Goal: Task Accomplishment & Management: Complete application form

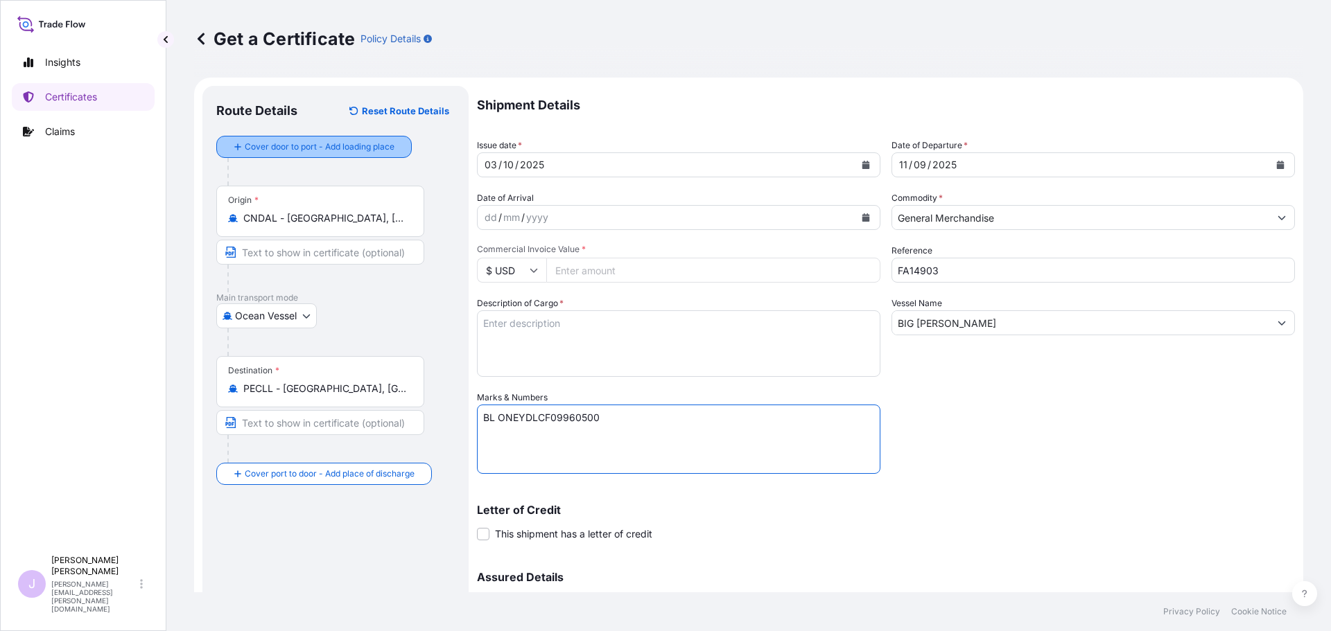
select select "Ocean Vessel"
paste textarea "Seaboard Overseas [GEOGRAPHIC_DATA] S.A. Av. [PERSON_NAME][STREET_ADDRESS][PERS…"
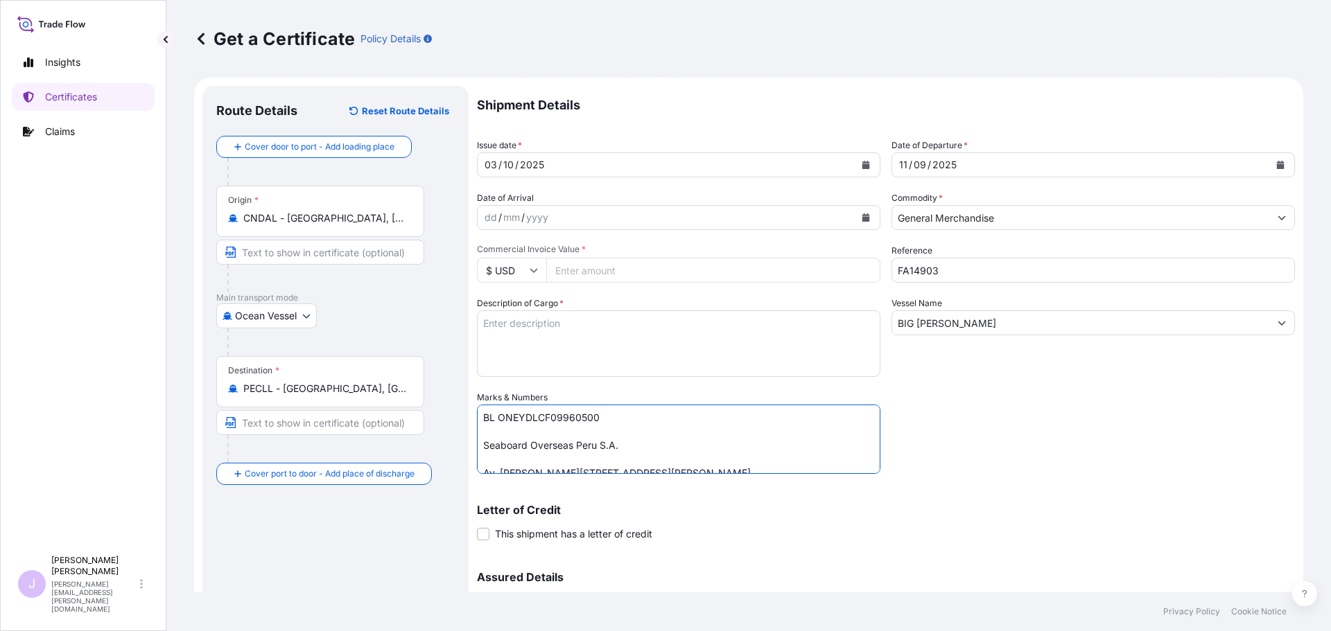
scroll to position [116, 0]
type textarea "BL ONEYDLCF09960500 Seaboard Overseas Peru S.A. Av. [PERSON_NAME][STREET_ADDRES…"
click at [526, 347] on textarea "Description of Cargo *" at bounding box center [678, 343] width 403 height 67
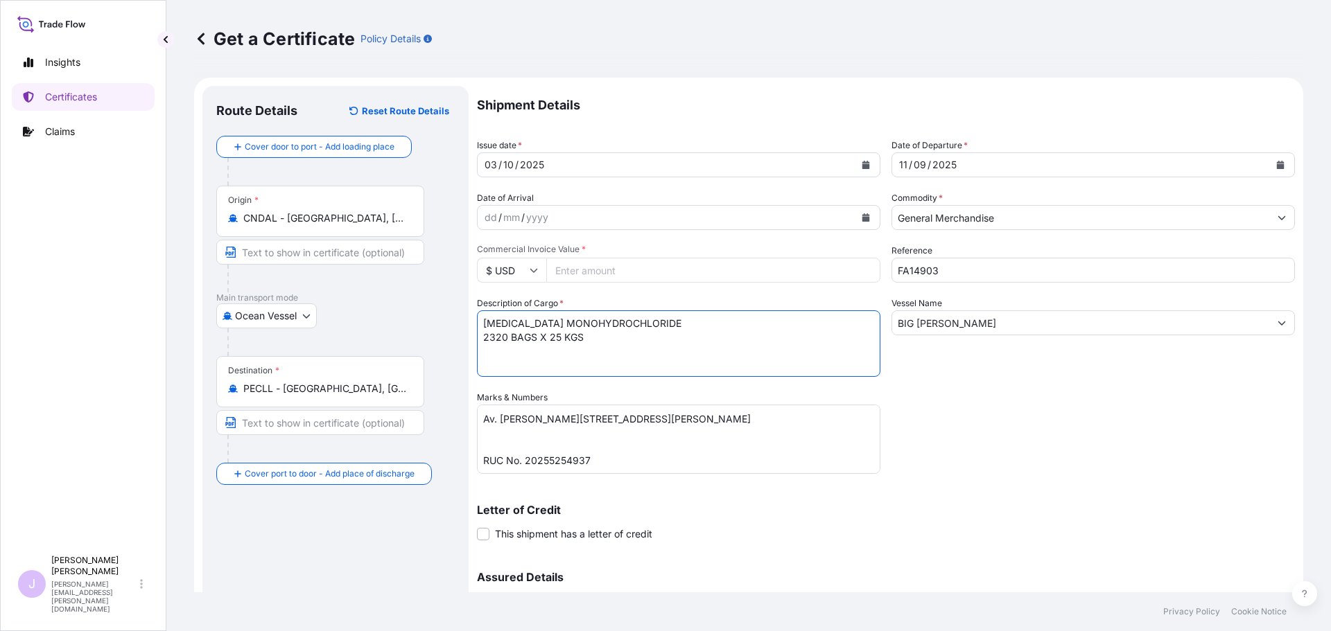
type textarea "[MEDICAL_DATA] MONOHYDROCHLORIDE 2320 BAGS X 25 KGS"
click at [611, 270] on input "Commercial Invoice Value *" at bounding box center [713, 270] width 334 height 25
type input "60482"
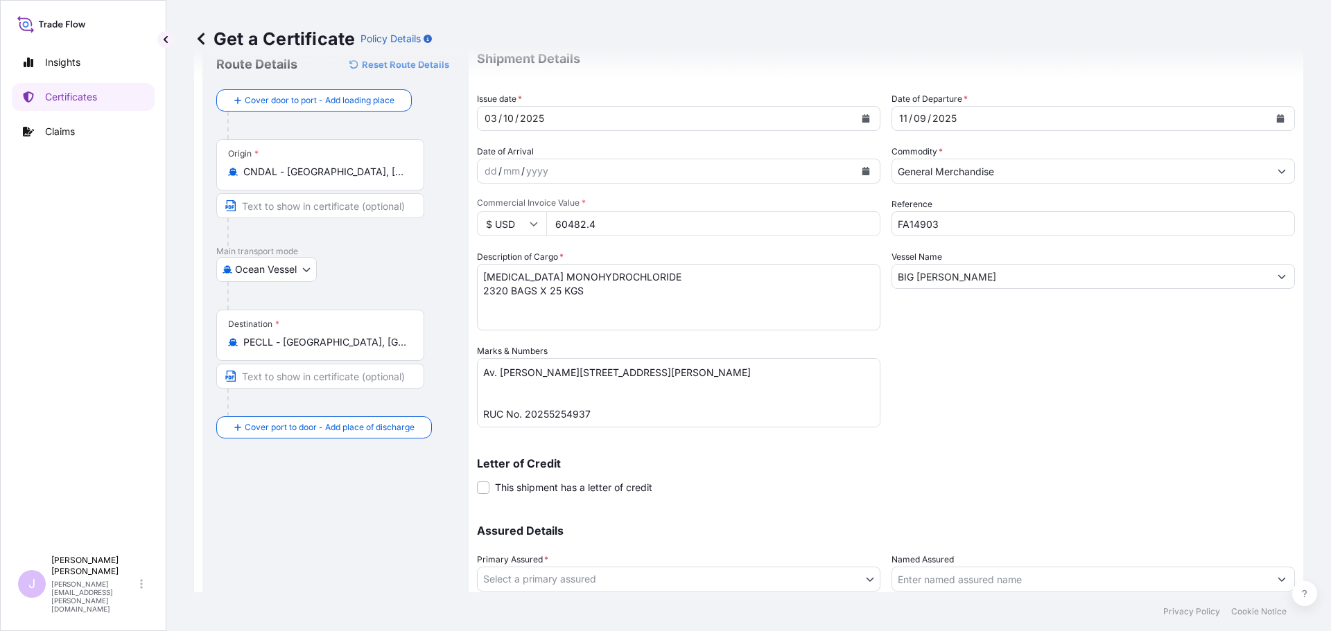
scroll to position [139, 0]
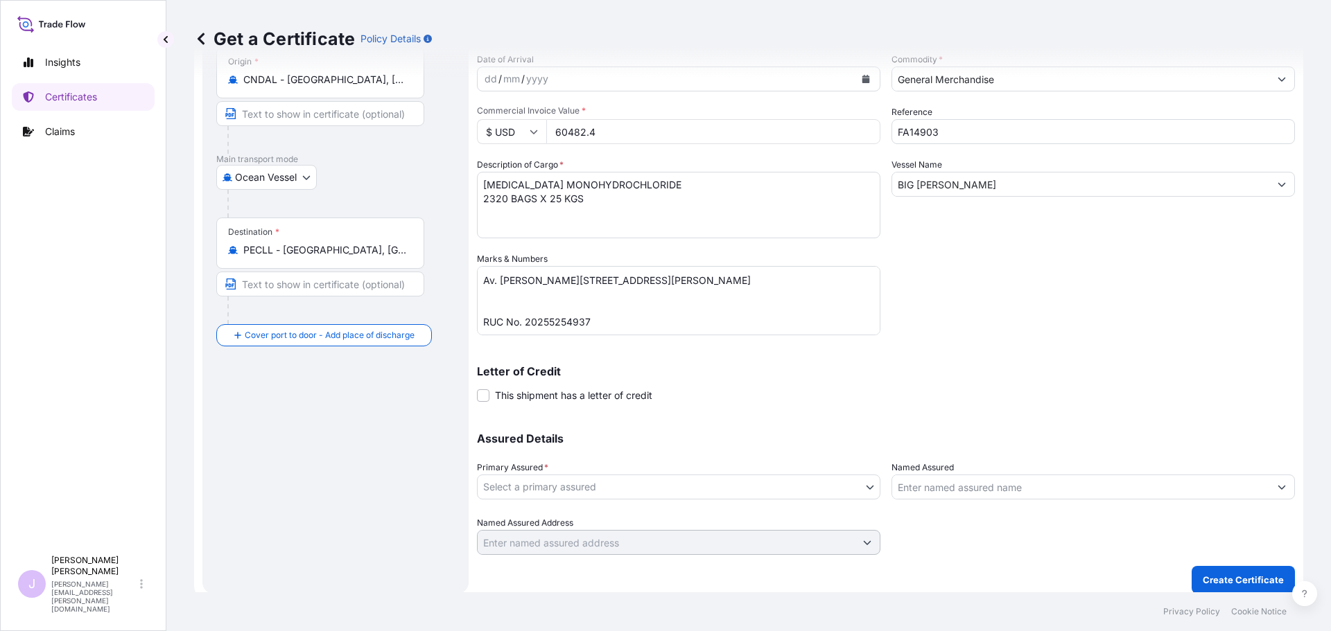
type input "60482.4"
click at [831, 491] on body "Insights Certificates Claims J [PERSON_NAME] [PERSON_NAME][EMAIL_ADDRESS][PERSO…" at bounding box center [665, 315] width 1331 height 631
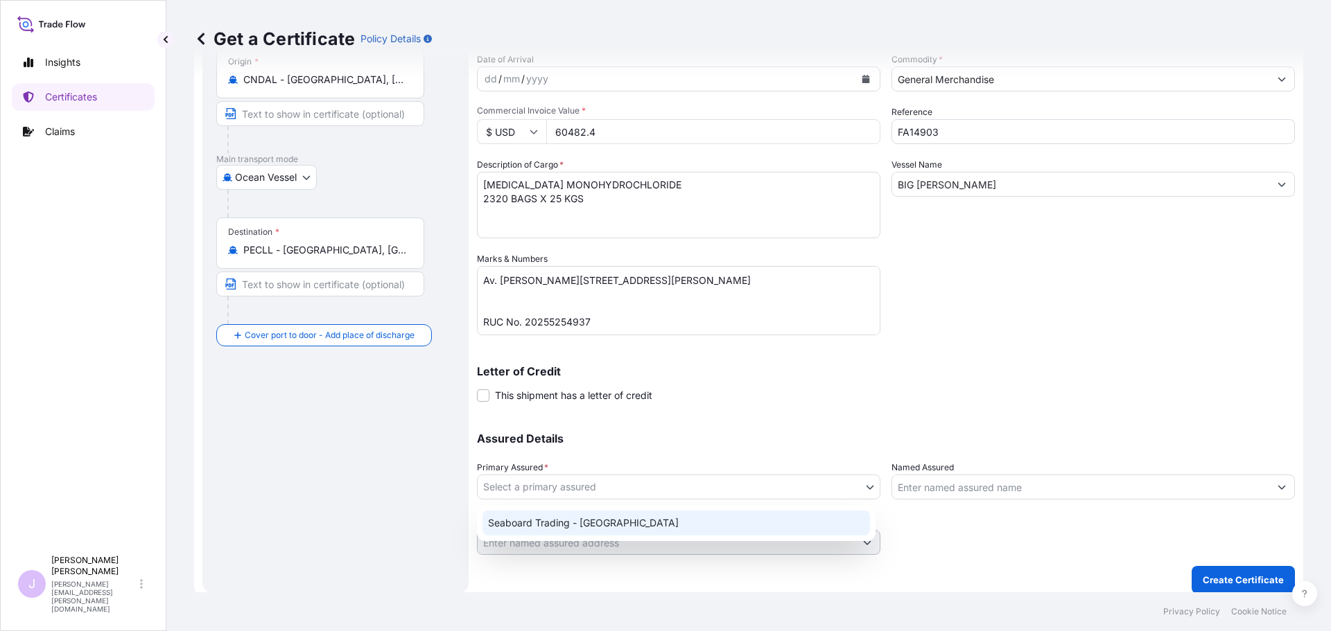
click at [701, 516] on div "Seaboard Trading - [GEOGRAPHIC_DATA]" at bounding box center [675, 523] width 387 height 25
select select "31639"
click at [976, 475] on div at bounding box center [1092, 487] width 403 height 25
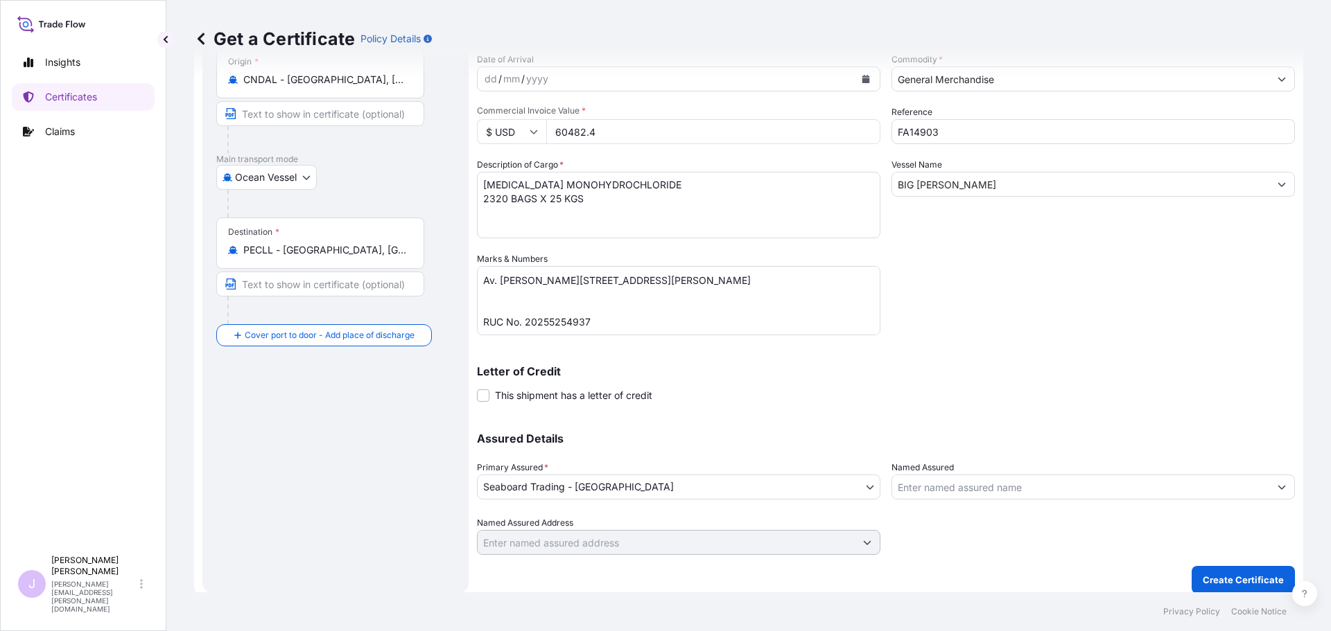
click at [976, 479] on input "Named Assured" at bounding box center [1080, 487] width 377 height 25
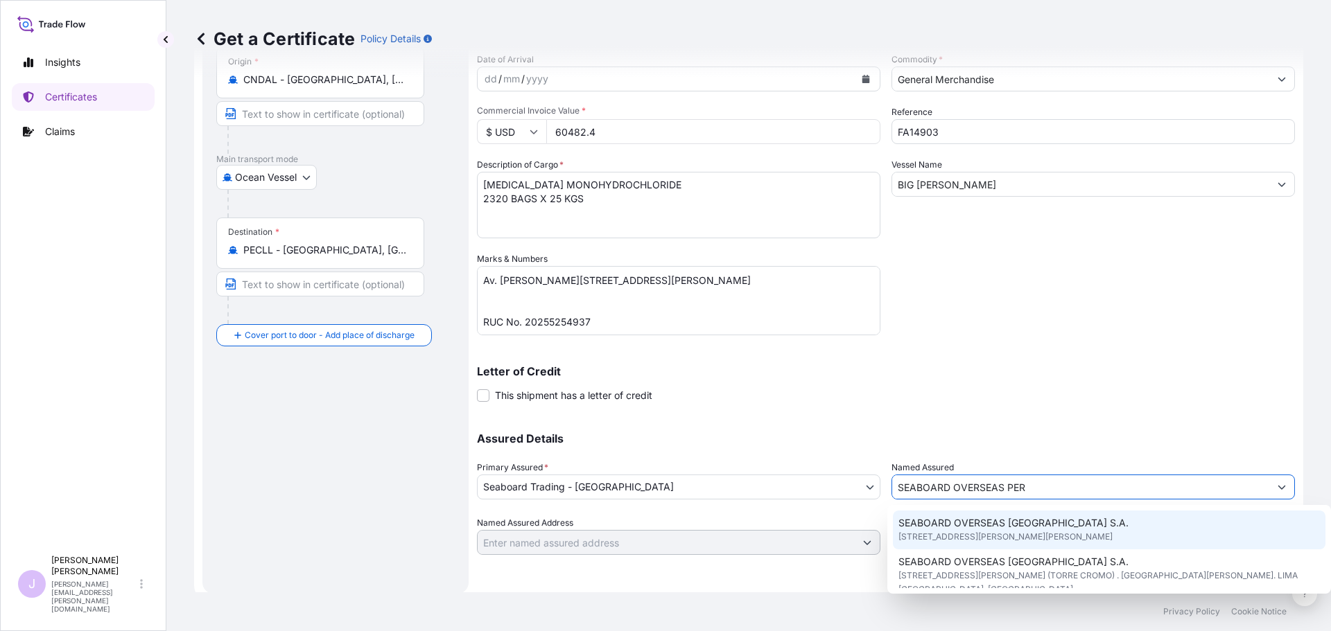
click at [1081, 523] on div "SEABOARD OVERSEAS [GEOGRAPHIC_DATA] S.A. [STREET_ADDRESS][PERSON_NAME][PERSON_N…" at bounding box center [1109, 530] width 433 height 39
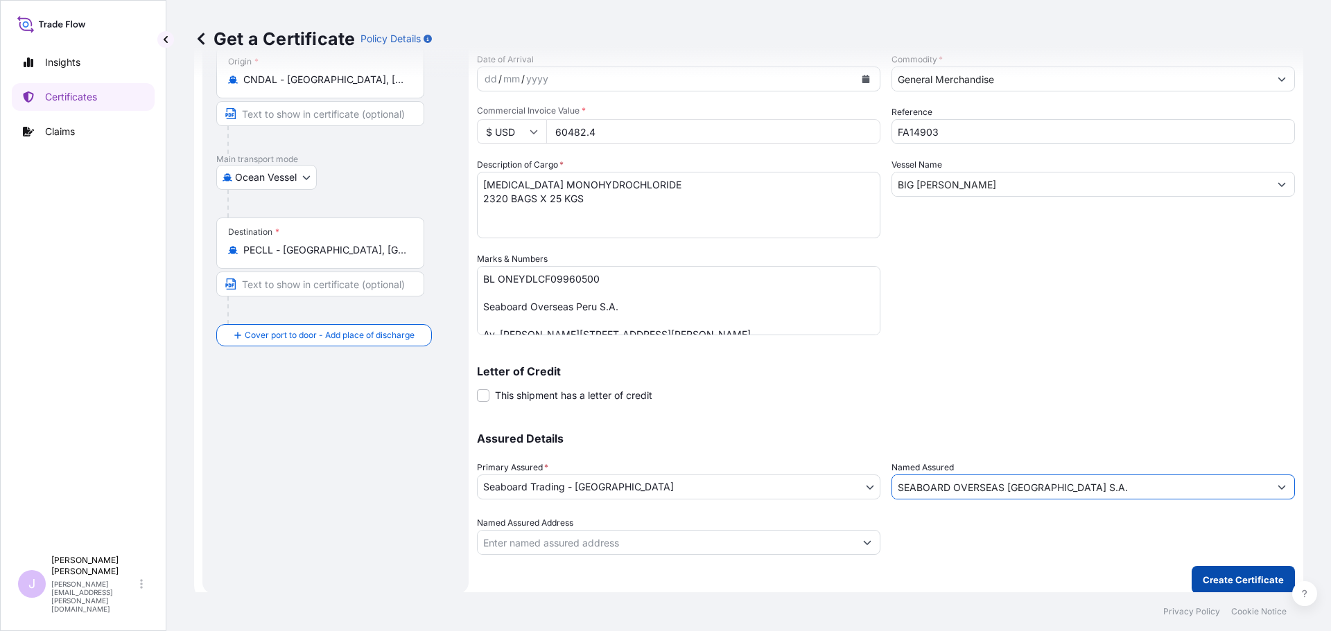
type input "SEABOARD OVERSEAS [GEOGRAPHIC_DATA] S.A."
click at [1265, 582] on p "Create Certificate" at bounding box center [1242, 580] width 81 height 14
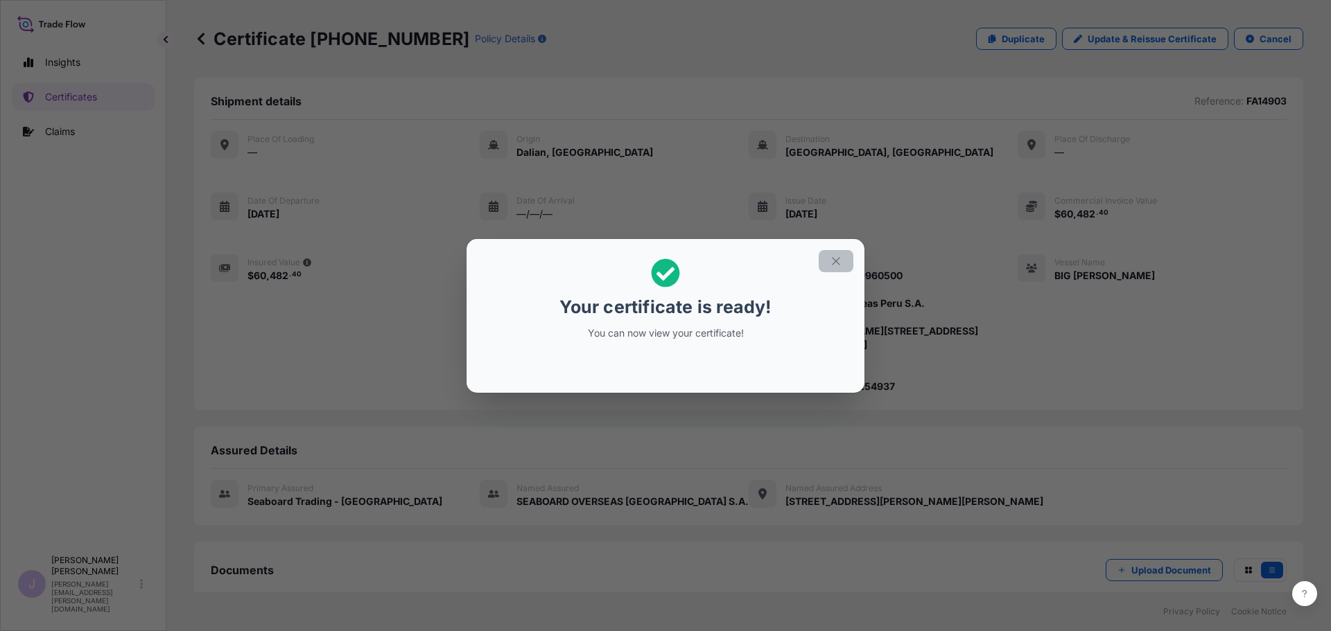
click at [827, 261] on button "button" at bounding box center [835, 261] width 35 height 22
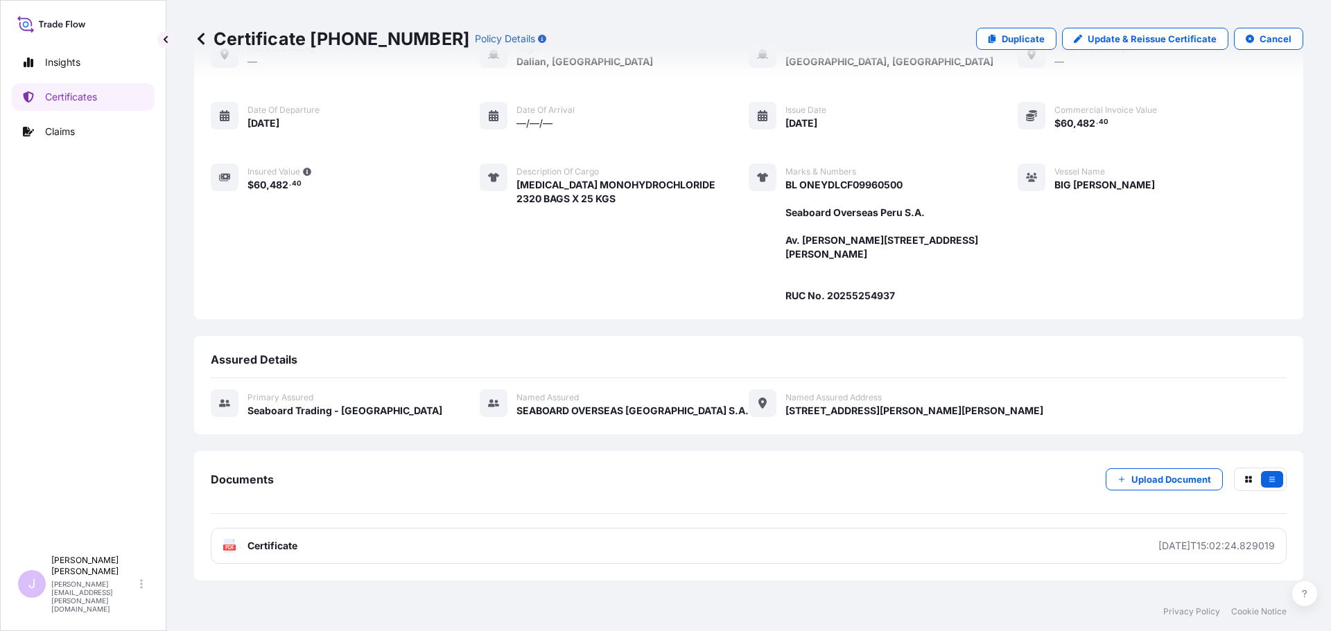
scroll to position [193, 0]
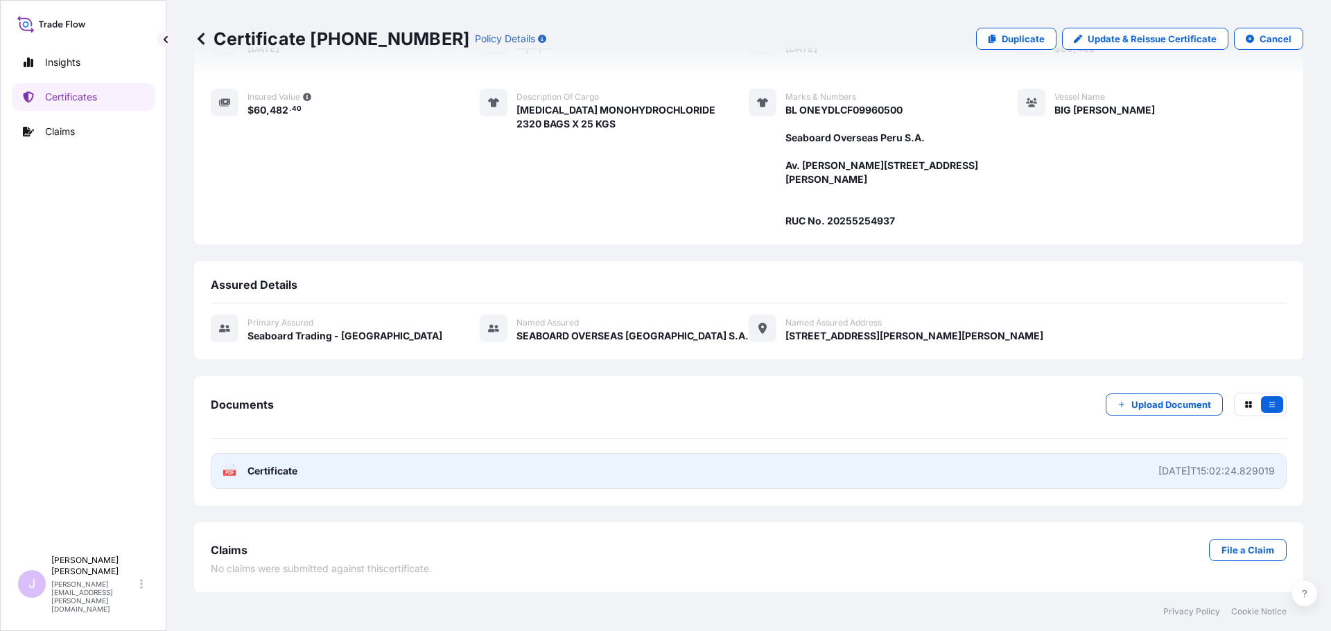
click at [602, 466] on link "PDF Certificate [DATE]T15:02:24.829019" at bounding box center [749, 471] width 1076 height 36
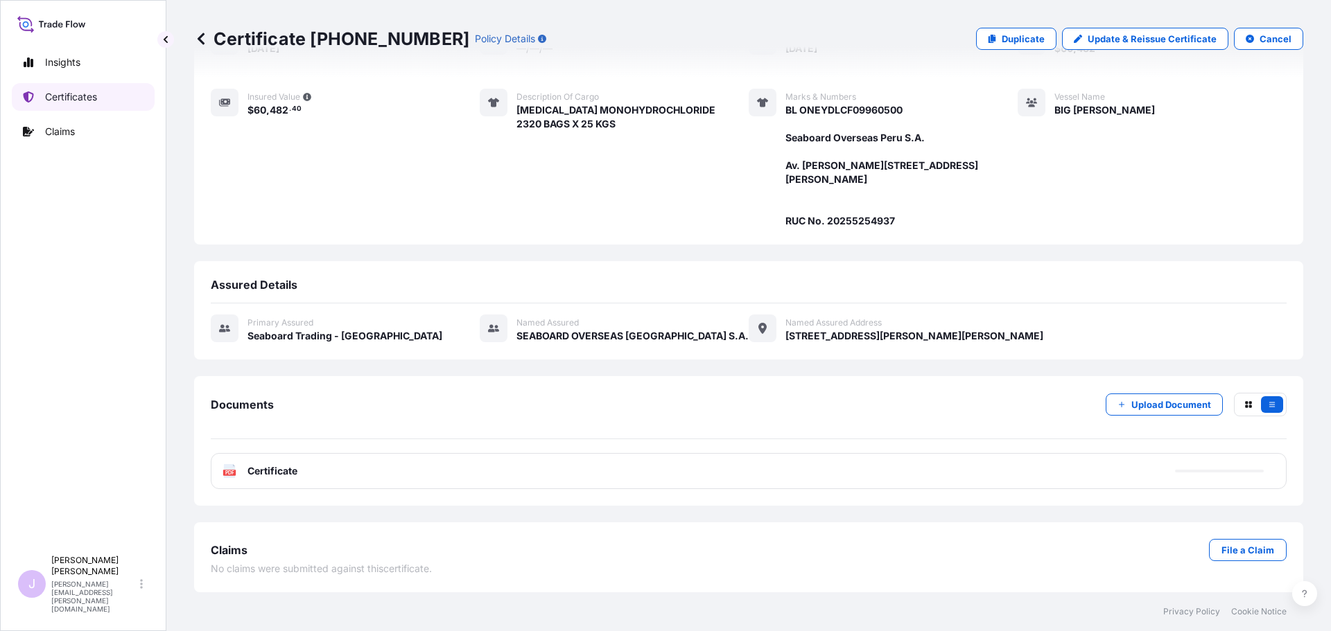
click at [94, 98] on p "Certificates" at bounding box center [71, 97] width 52 height 14
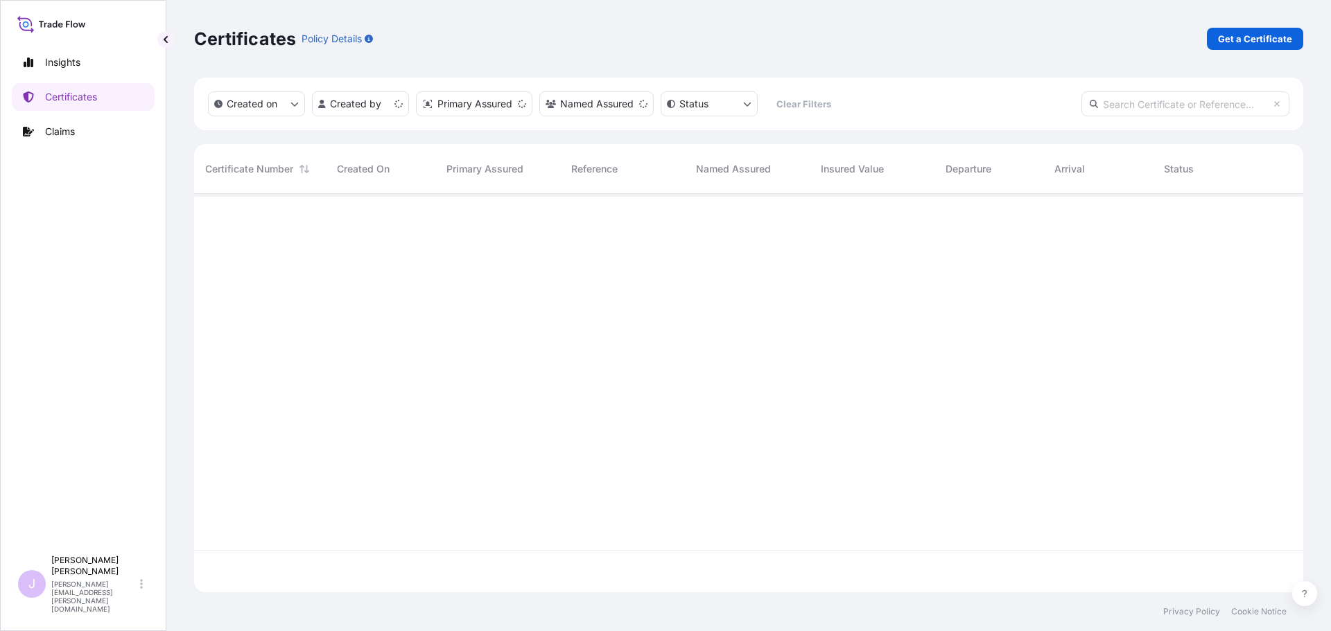
scroll to position [396, 1098]
click at [1258, 31] on link "Get a Certificate" at bounding box center [1255, 39] width 96 height 22
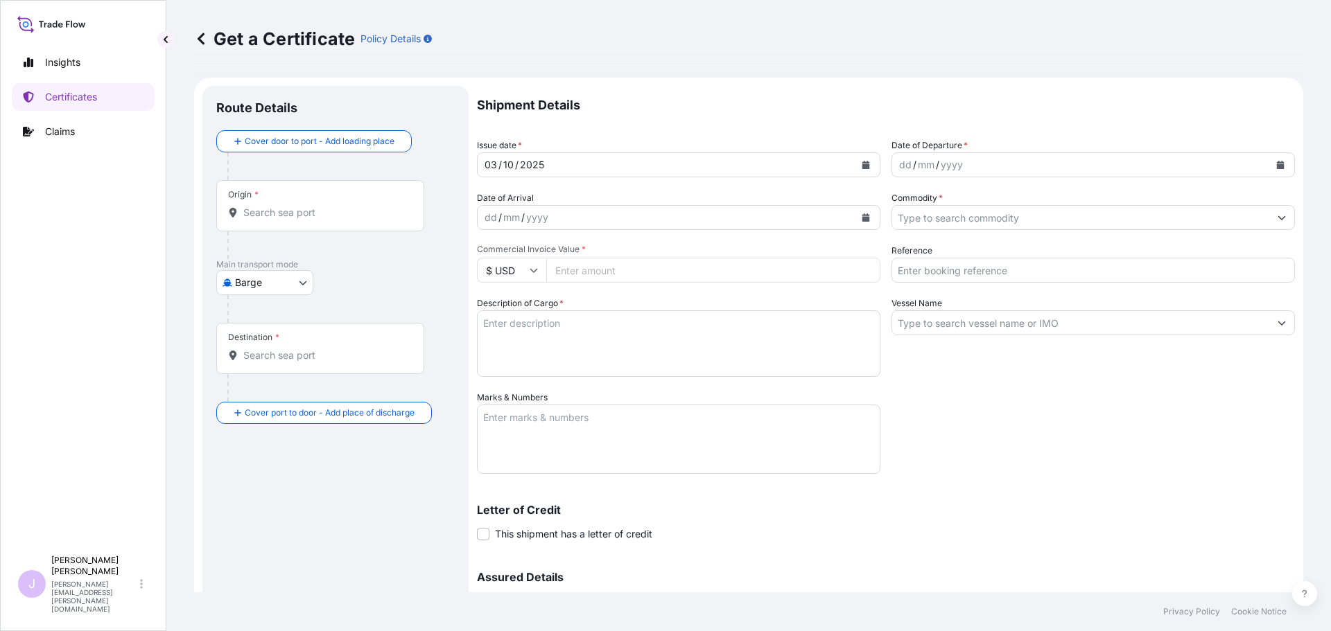
click at [306, 299] on div at bounding box center [340, 309] width 227 height 28
click at [299, 295] on div at bounding box center [340, 309] width 227 height 28
click at [295, 286] on body "Insights Certificates Claims J [PERSON_NAME] [PERSON_NAME][EMAIL_ADDRESS][PERSO…" at bounding box center [665, 315] width 1331 height 631
click at [258, 394] on span "Ocean Vessel" at bounding box center [274, 394] width 62 height 14
select select "Ocean Vessel"
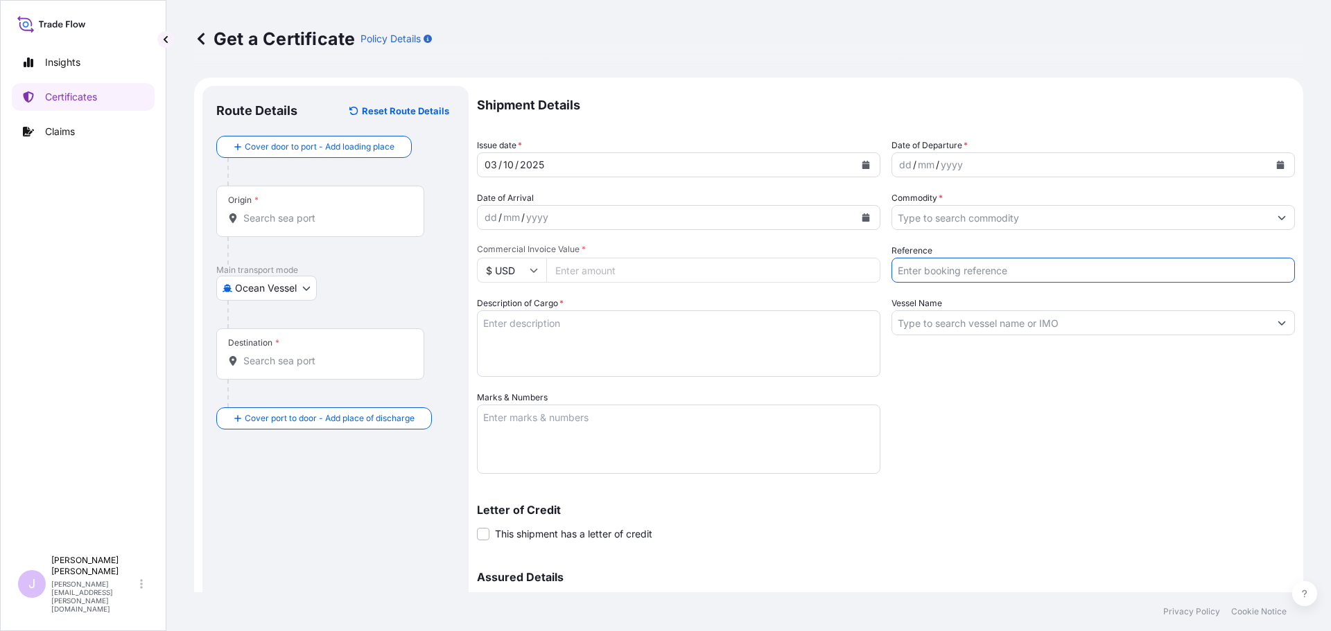
click at [975, 278] on input "Reference" at bounding box center [1092, 270] width 403 height 25
type input "FA14904"
click at [956, 229] on input "Commodity *" at bounding box center [1080, 217] width 377 height 25
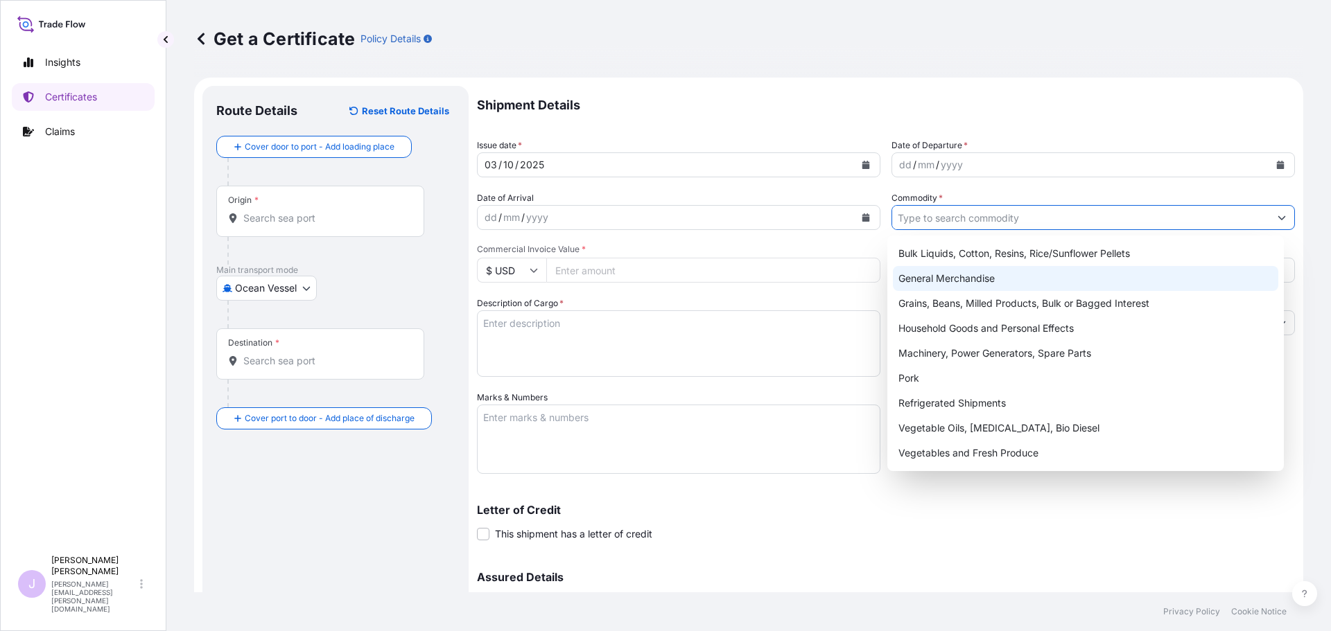
click at [951, 271] on div "General Merchandise" at bounding box center [1086, 278] width 386 height 25
type input "General Merchandise"
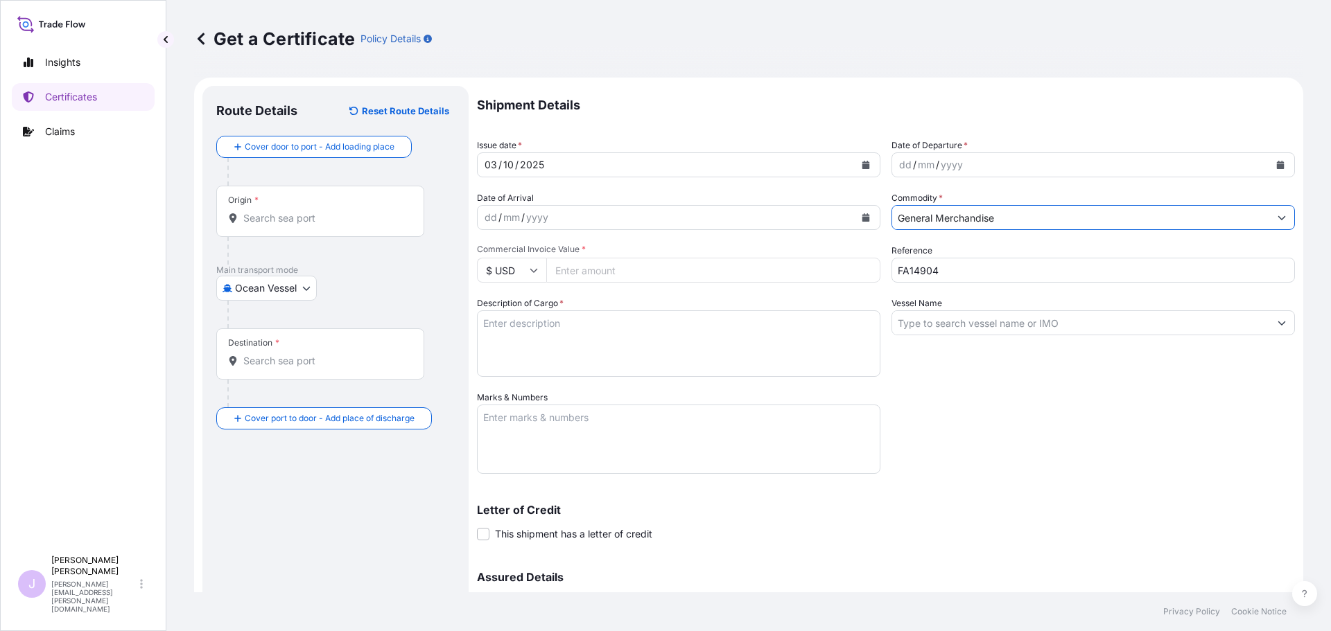
click at [928, 315] on input "Vessel Name" at bounding box center [1080, 322] width 377 height 25
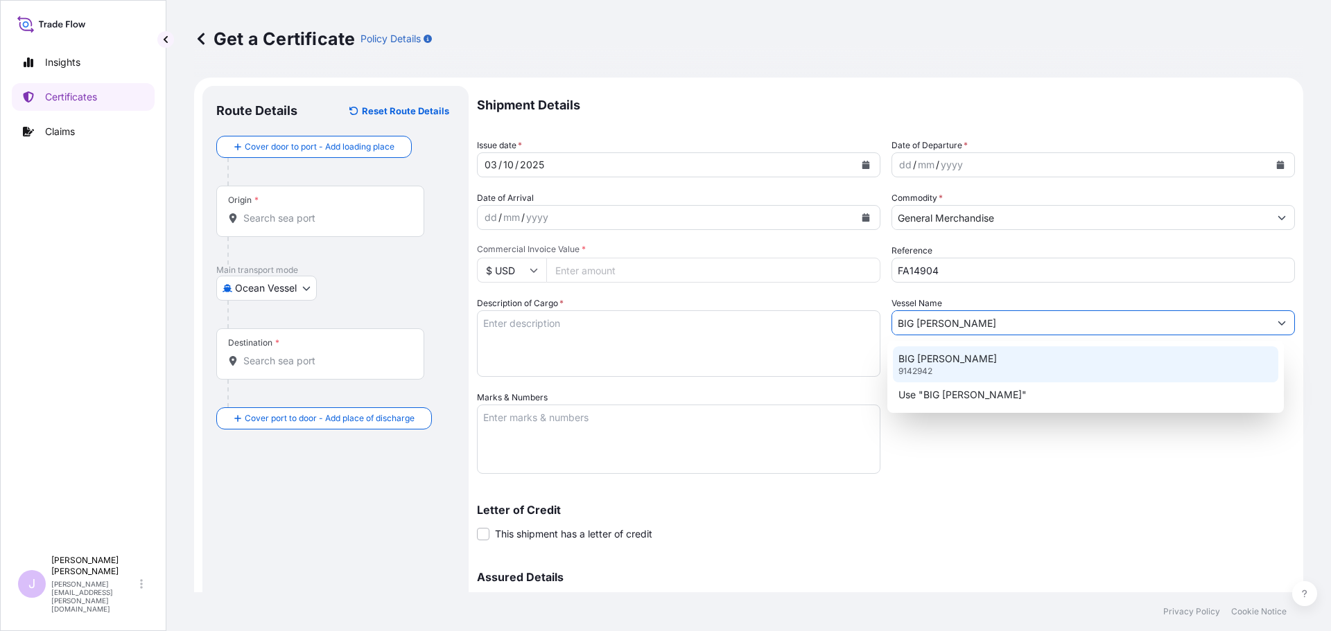
click at [933, 361] on p "BIG [PERSON_NAME]" at bounding box center [947, 359] width 98 height 14
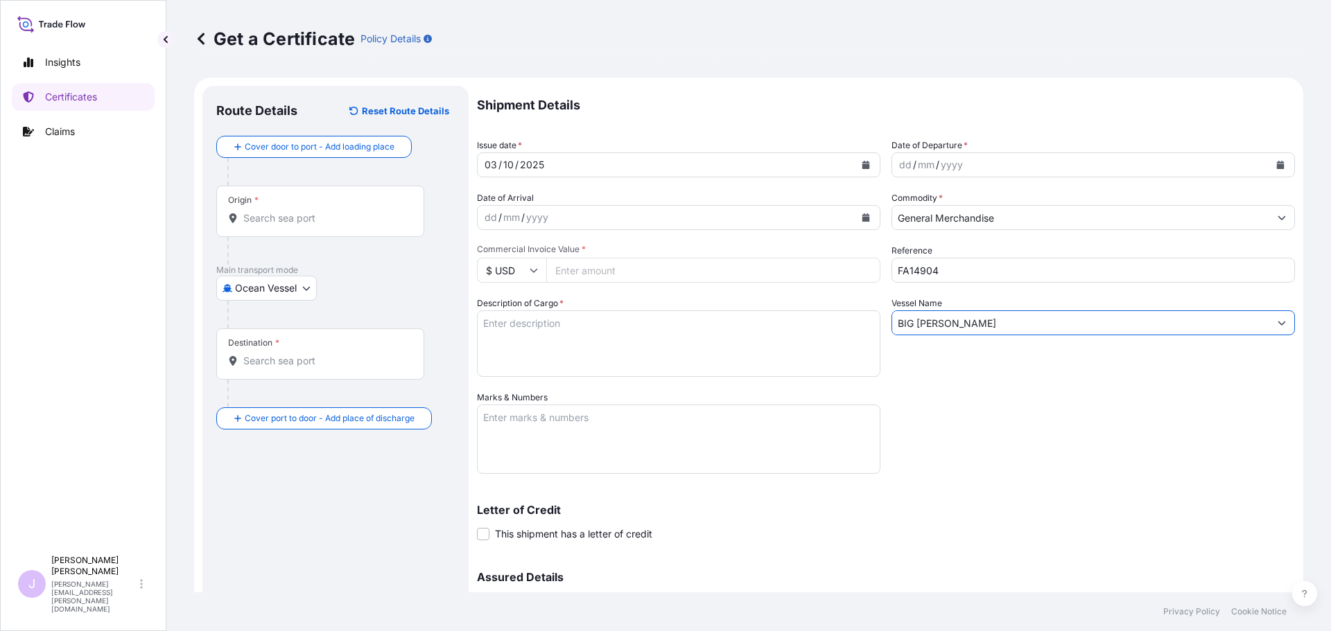
type input "BIG [PERSON_NAME]"
click at [1277, 165] on button "Calendar" at bounding box center [1280, 165] width 22 height 22
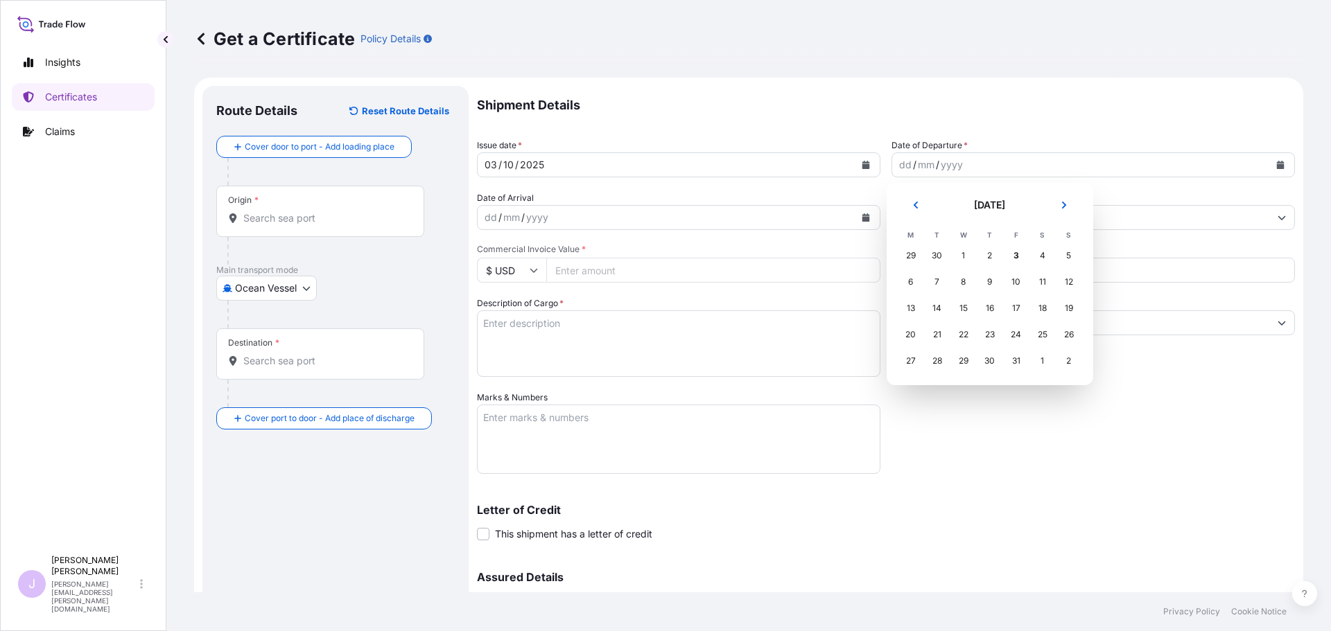
click at [921, 209] on button "Previous" at bounding box center [915, 205] width 30 height 22
click at [990, 306] on div "18" at bounding box center [989, 308] width 25 height 25
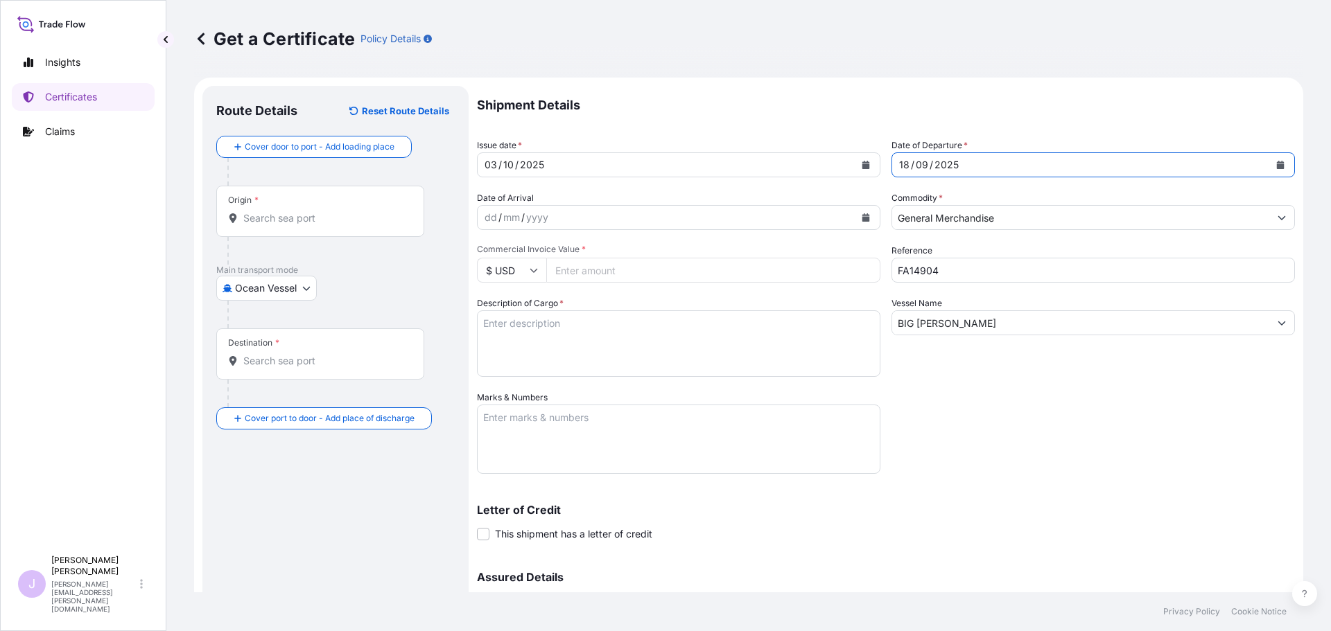
click at [337, 240] on div at bounding box center [325, 251] width 197 height 28
click at [335, 228] on div "Origin *" at bounding box center [320, 211] width 208 height 51
click at [335, 225] on input "Origin *" at bounding box center [325, 218] width 164 height 14
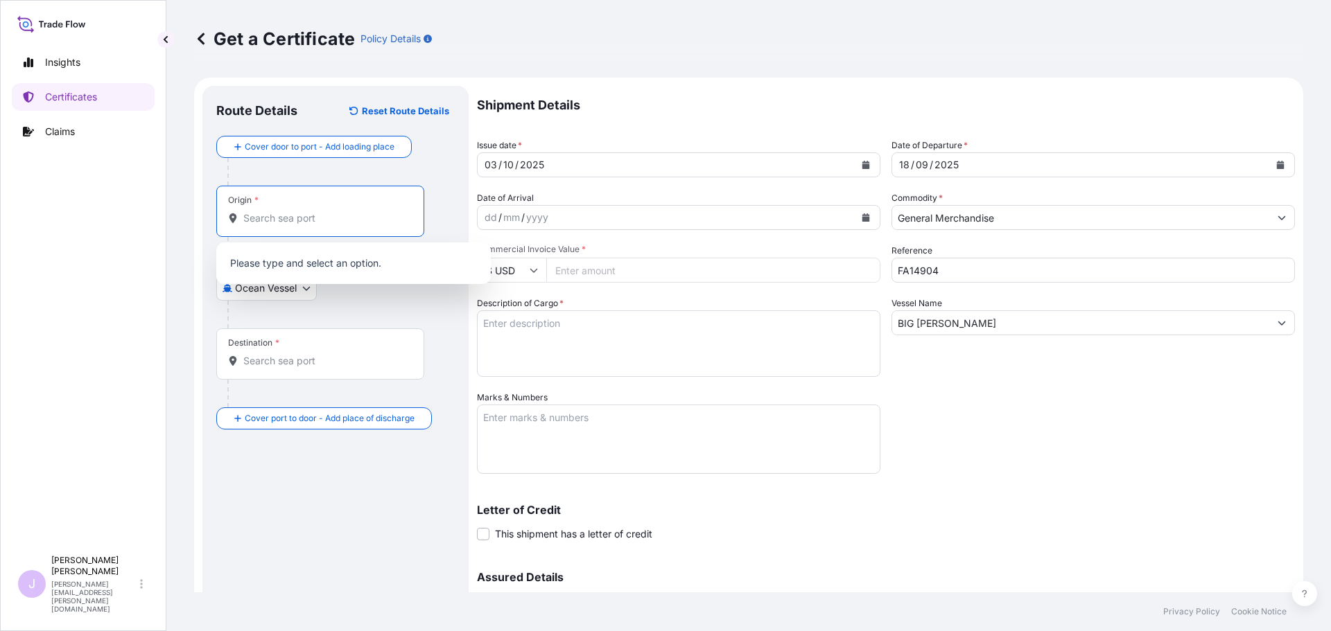
type input "A"
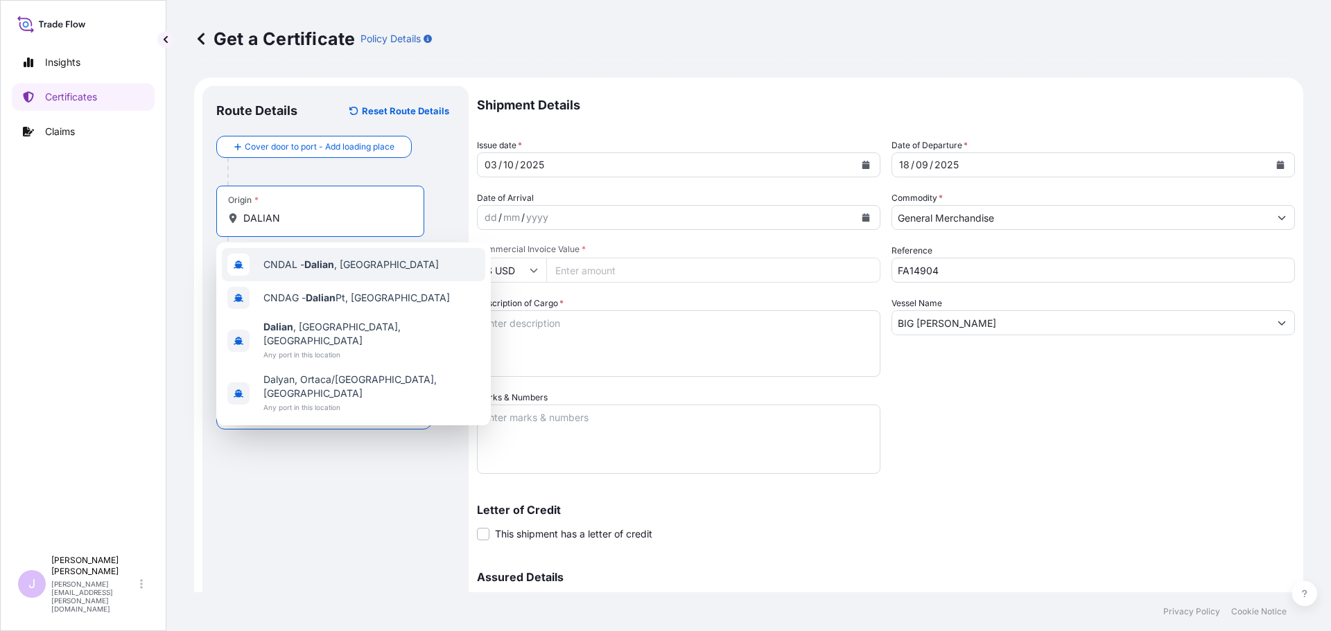
click at [317, 276] on div "CNDAL - [GEOGRAPHIC_DATA] , [GEOGRAPHIC_DATA]" at bounding box center [353, 264] width 263 height 33
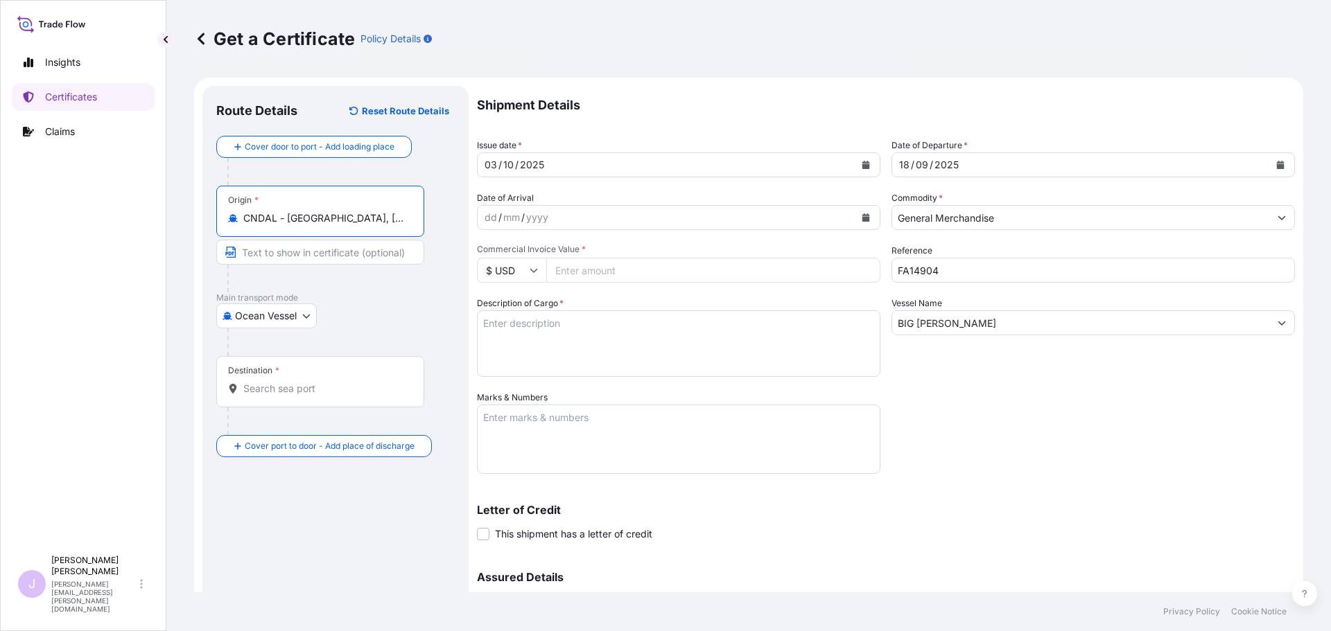
type input "CNDAL - [GEOGRAPHIC_DATA], [GEOGRAPHIC_DATA]"
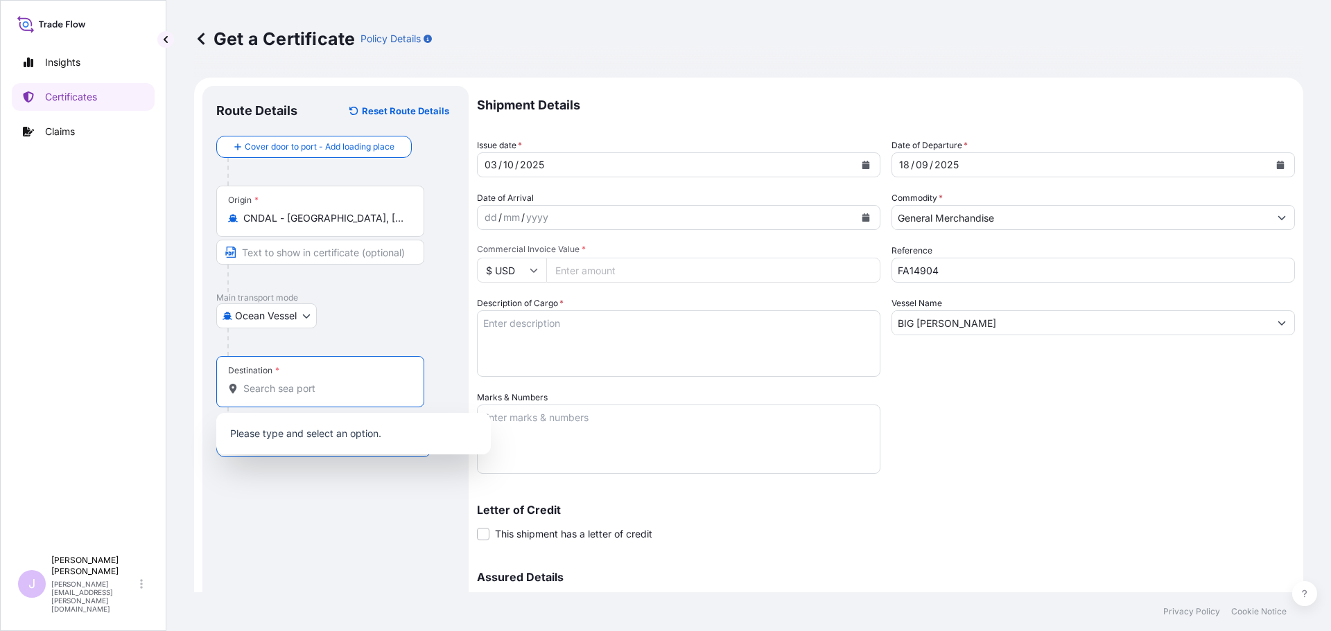
click at [285, 395] on input "Destination *" at bounding box center [325, 389] width 164 height 14
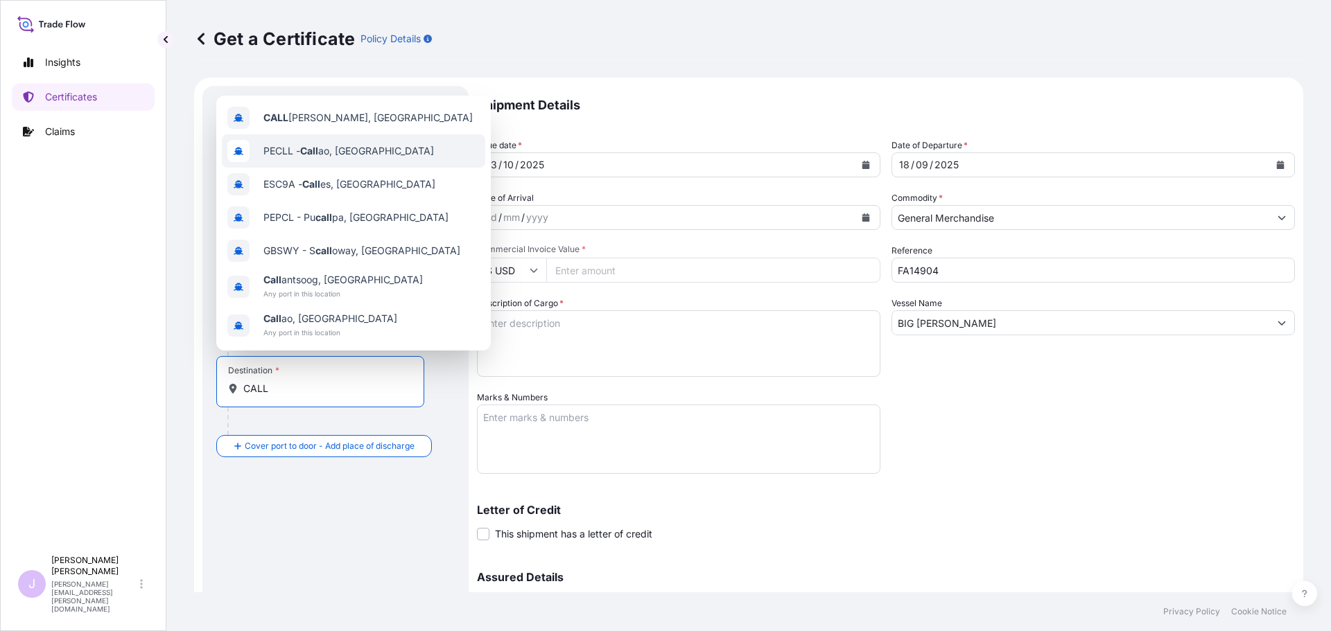
click at [337, 143] on div "PECLL - Call ao, [GEOGRAPHIC_DATA]" at bounding box center [353, 150] width 263 height 33
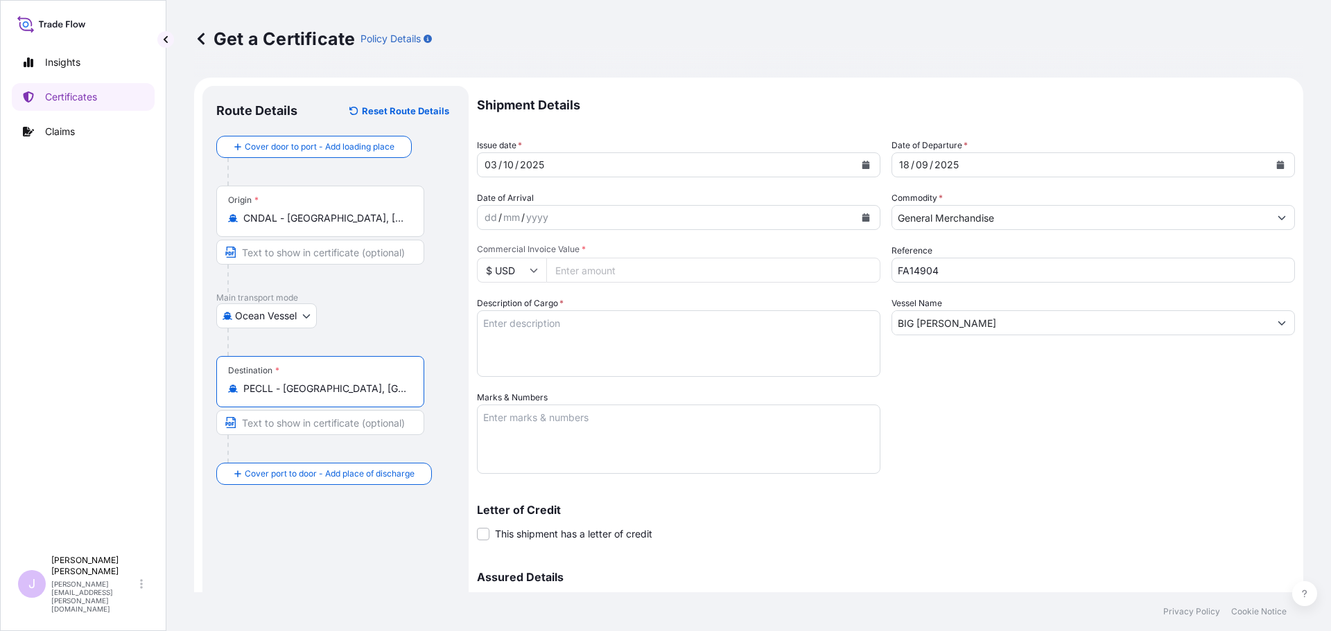
type input "PECLL - [GEOGRAPHIC_DATA], [GEOGRAPHIC_DATA]"
click at [597, 448] on textarea "Marks & Numbers" at bounding box center [678, 439] width 403 height 69
